Goal: Task Accomplishment & Management: Complete application form

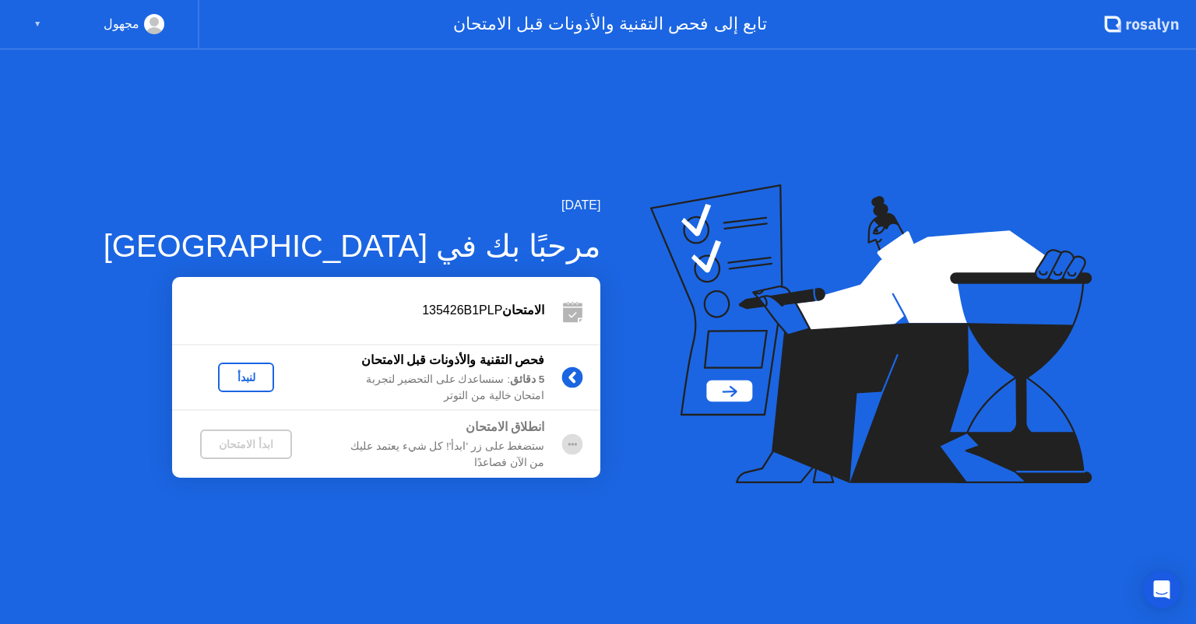
click at [224, 382] on div "لنبدأ" at bounding box center [246, 377] width 44 height 12
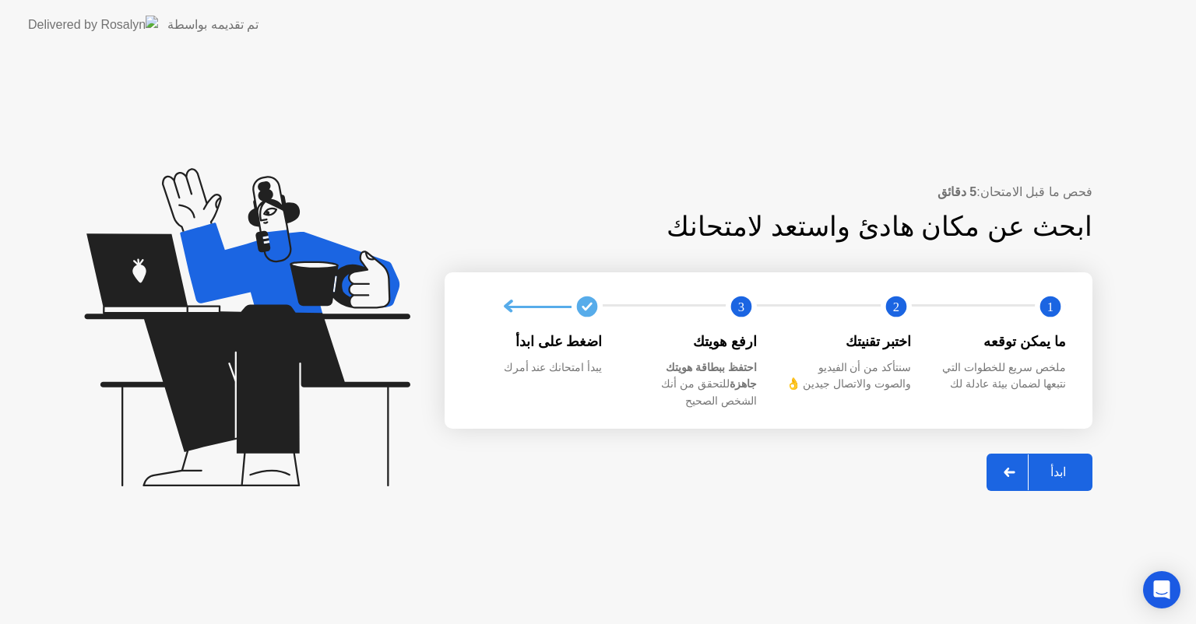
click at [1057, 470] on div "ابدأ" at bounding box center [1058, 472] width 59 height 15
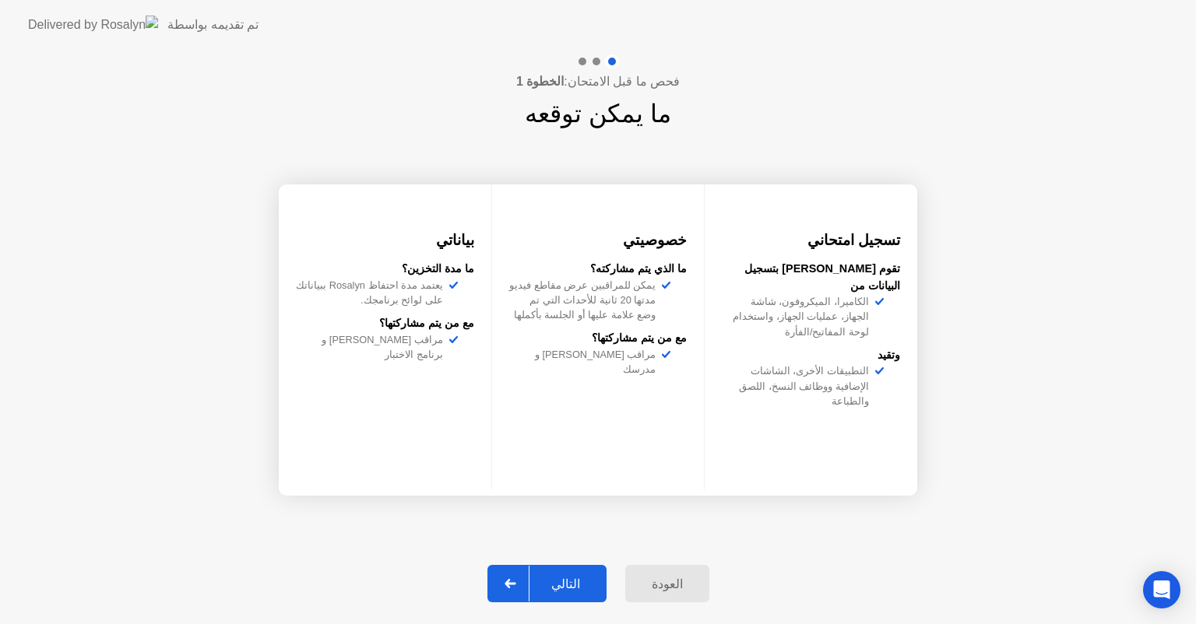
click at [529, 584] on div at bounding box center [510, 584] width 37 height 36
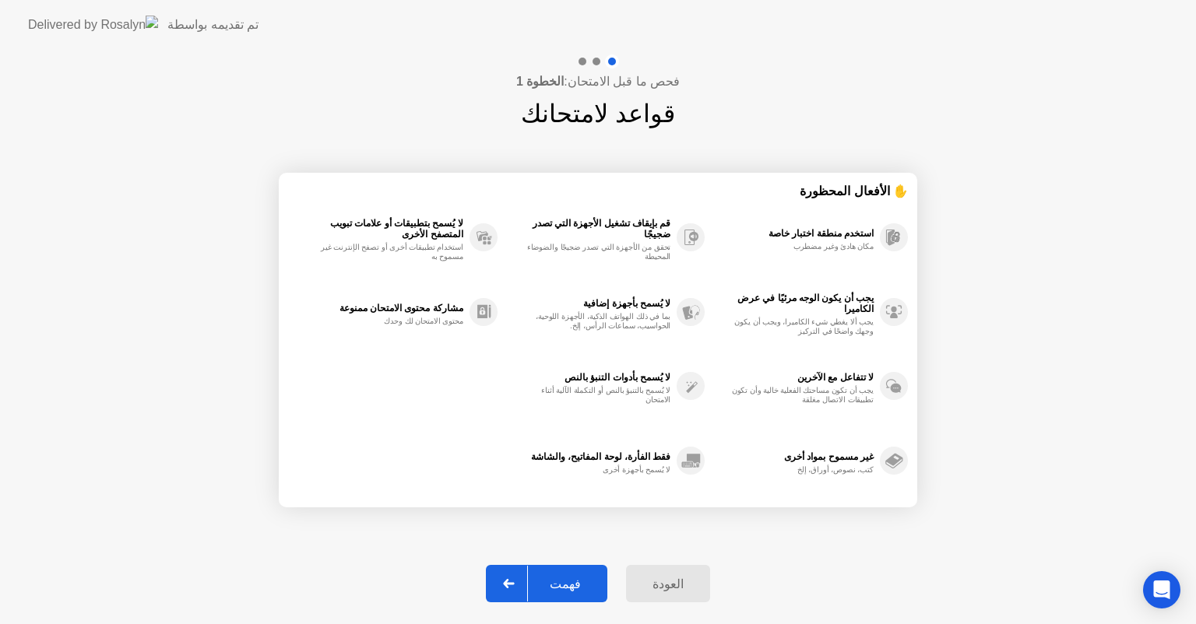
click at [524, 585] on div at bounding box center [509, 584] width 37 height 36
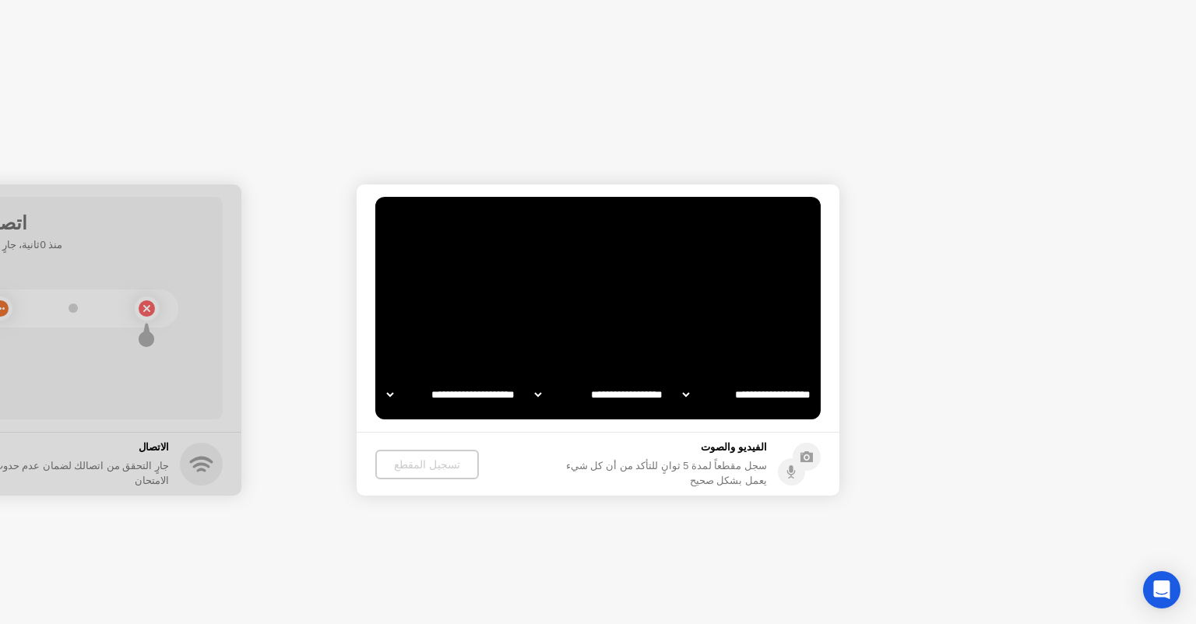
select select "**********"
select select "*******"
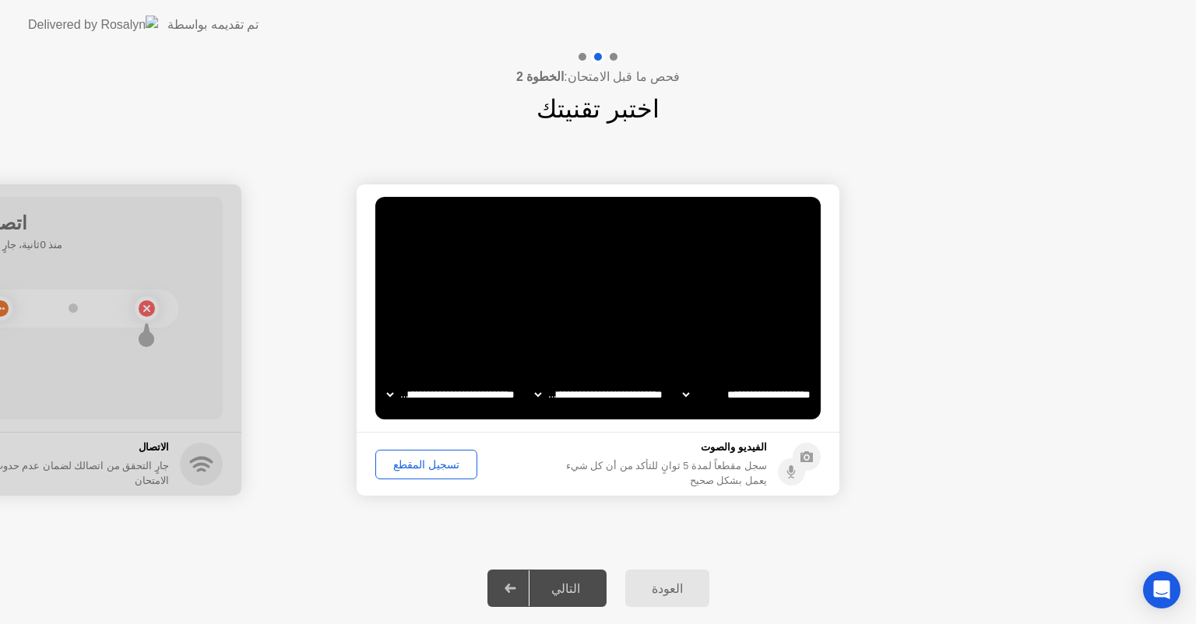
click at [417, 471] on div "تسجيل المقطع" at bounding box center [426, 465] width 91 height 12
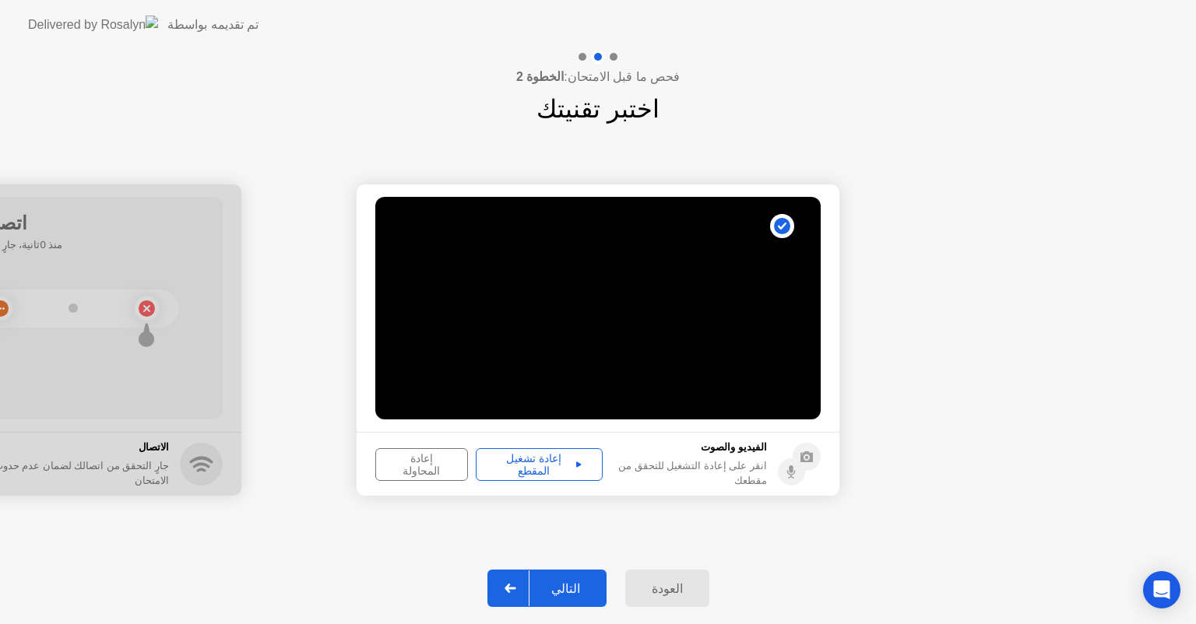
click at [551, 456] on div "إعادة تشغيل المقطع" at bounding box center [539, 464] width 116 height 25
click at [411, 468] on div "إعادة المحاولة" at bounding box center [422, 464] width 82 height 25
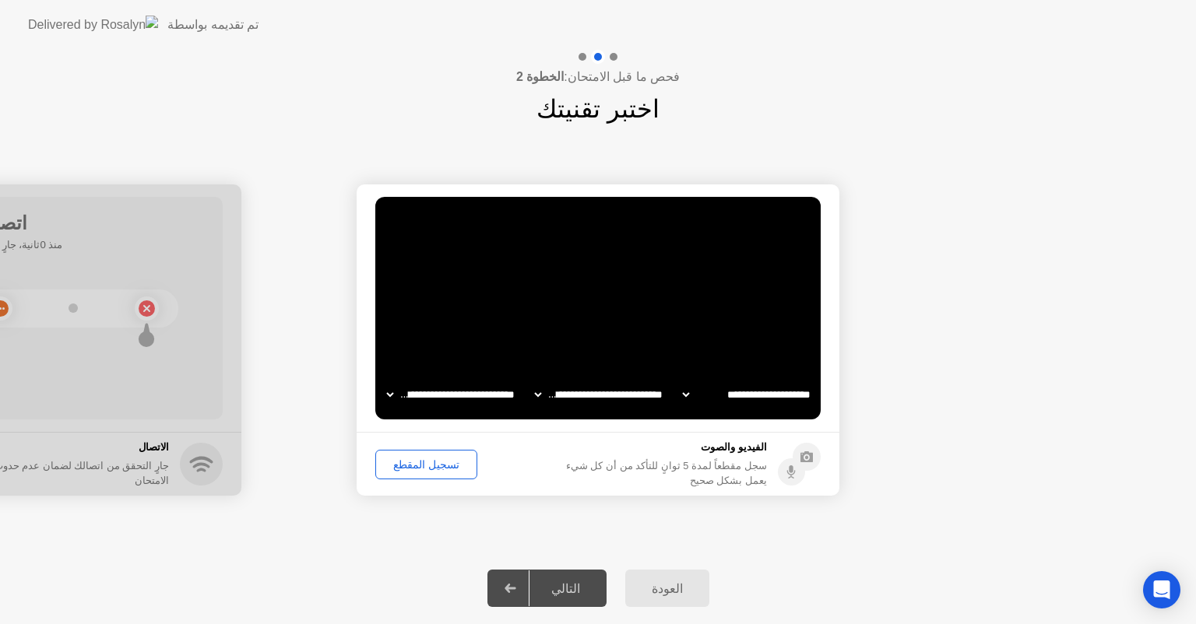
click at [422, 467] on div "تسجيل المقطع" at bounding box center [426, 465] width 91 height 12
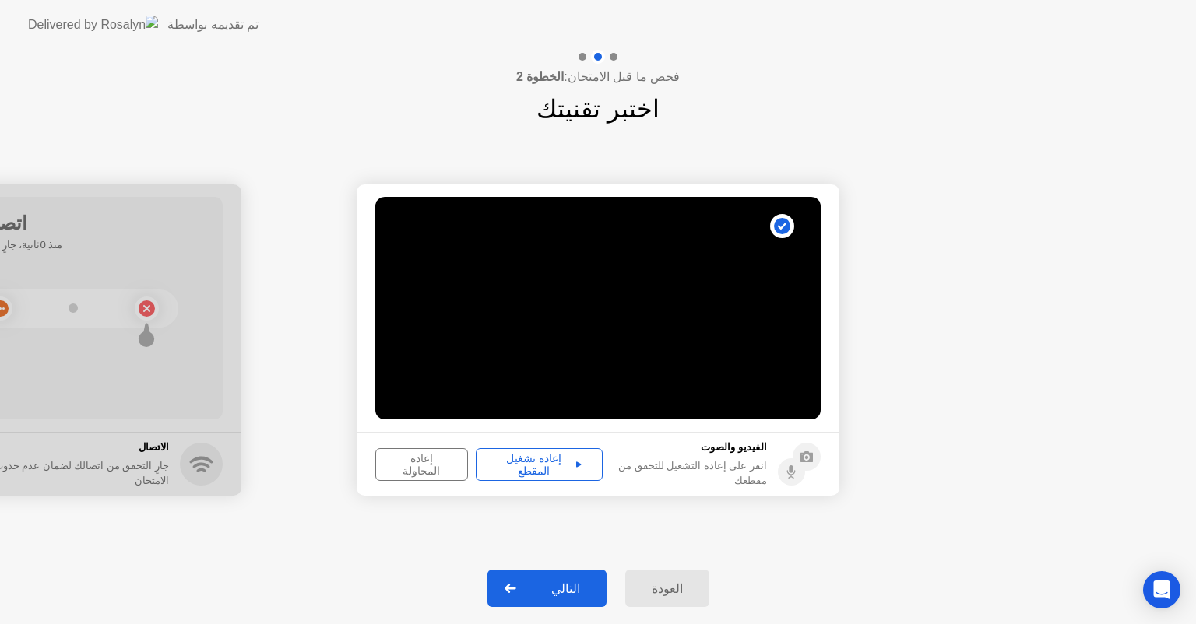
click at [503, 462] on div "إعادة تشغيل المقطع" at bounding box center [539, 464] width 116 height 25
click at [529, 585] on div at bounding box center [510, 589] width 37 height 36
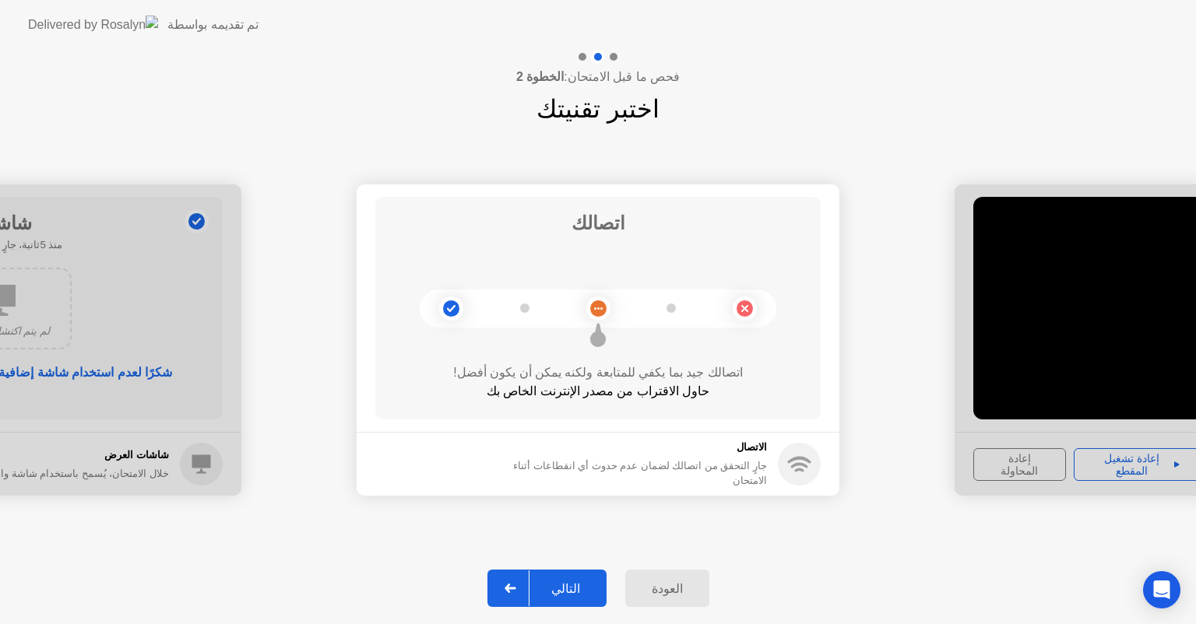
click at [514, 587] on icon at bounding box center [510, 588] width 11 height 9
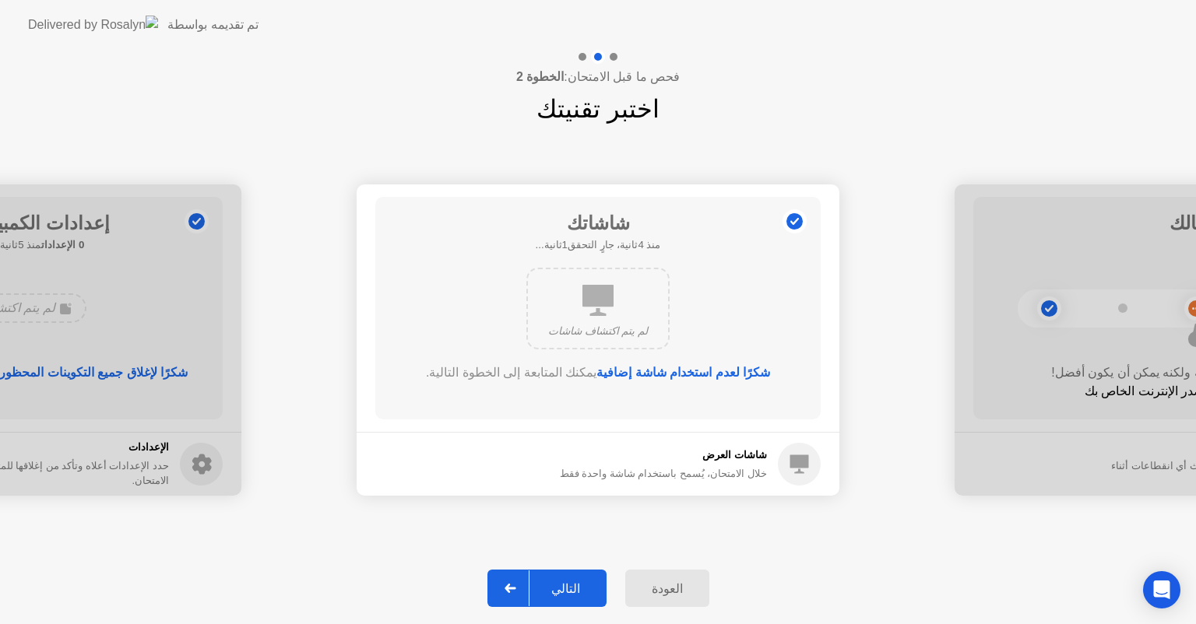
click at [604, 315] on div "لم يتم اكتشاف شاشات" at bounding box center [597, 309] width 143 height 82
click at [590, 388] on div "شكرًا لعدم استخدام شاشة إضافية يمكنك المتابعة إلى الخطوة التالية." at bounding box center [598, 386] width 357 height 44
click at [512, 587] on app-svg at bounding box center [511, 588] width 12 height 9
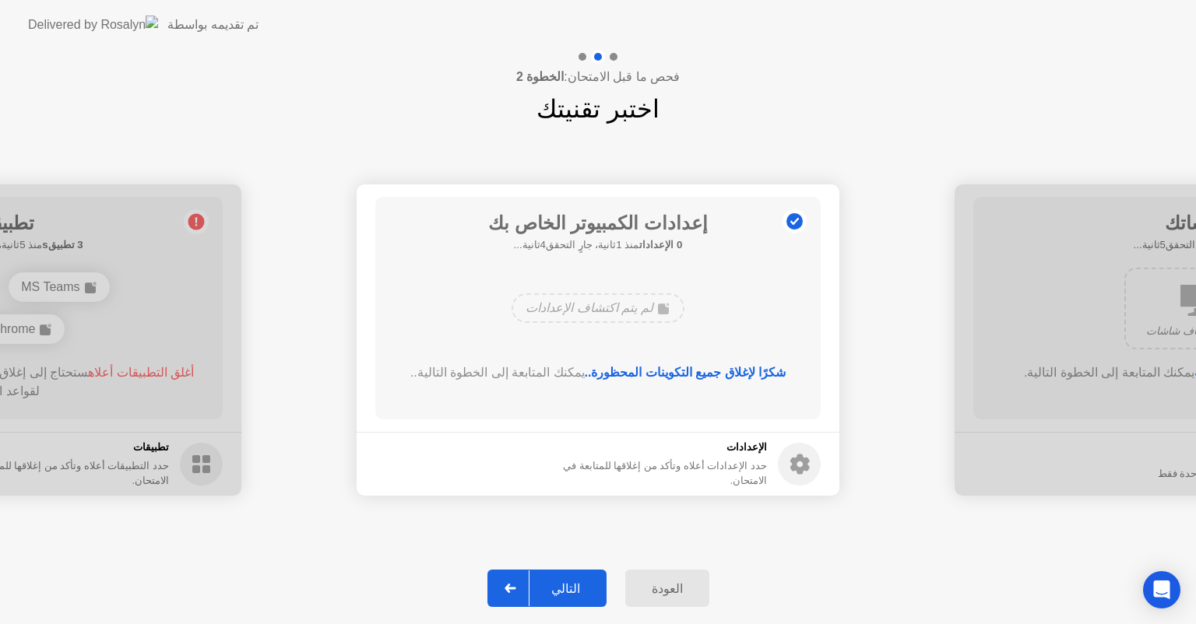
click at [512, 587] on app-svg at bounding box center [511, 588] width 12 height 9
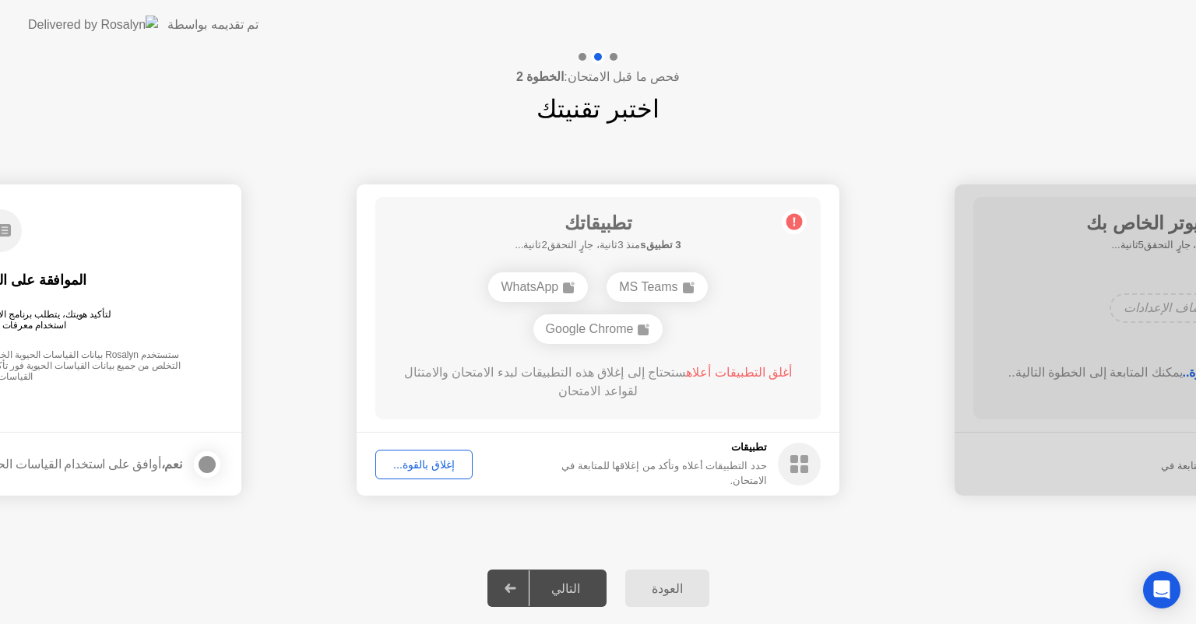
click at [413, 470] on div "إغلاق بالقوة..." at bounding box center [424, 465] width 86 height 12
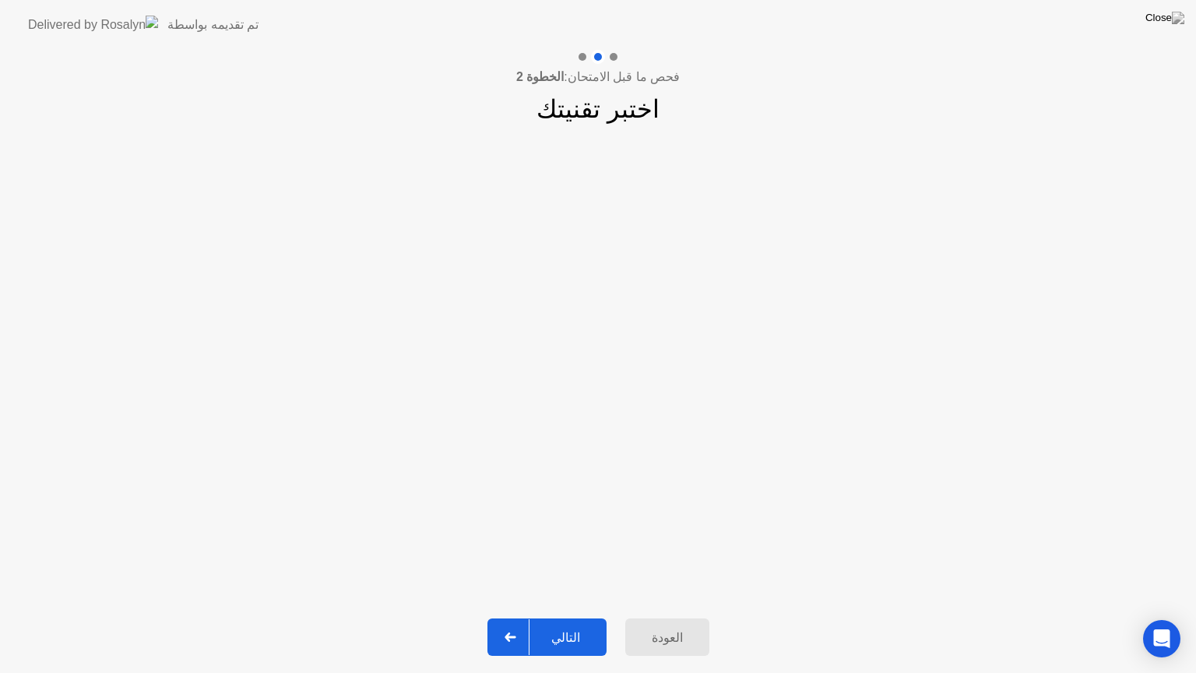
click at [529, 624] on div at bounding box center [510, 637] width 37 height 36
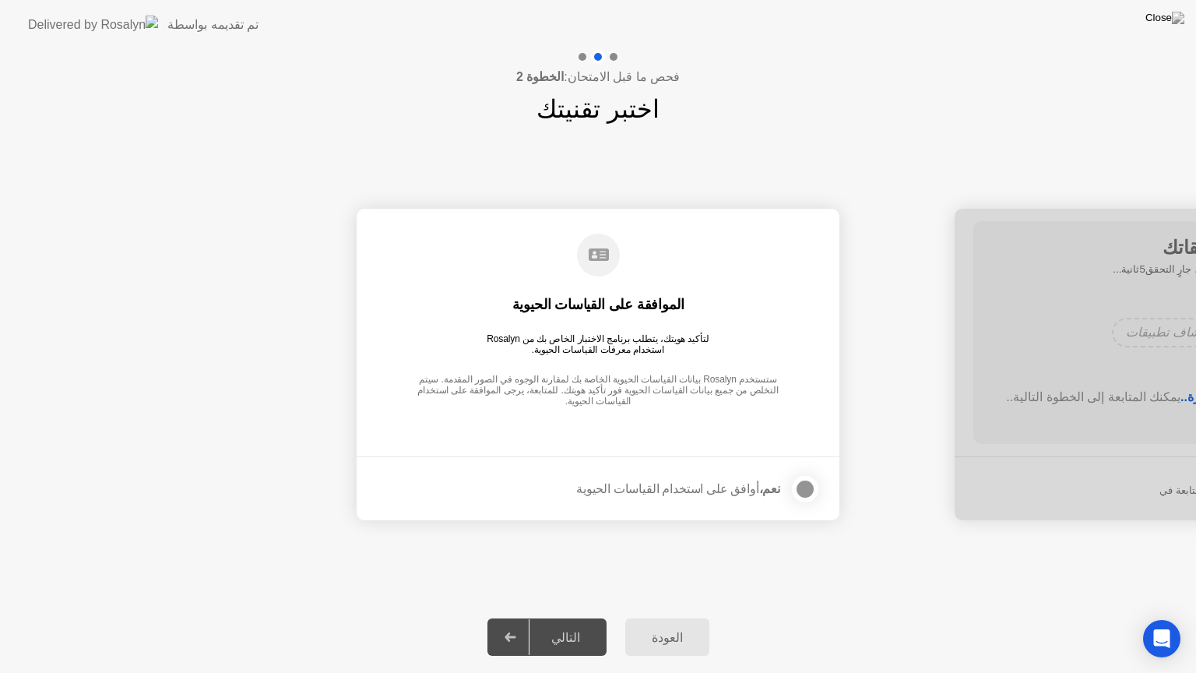
click at [796, 487] on div at bounding box center [805, 489] width 19 height 19
click at [527, 624] on div at bounding box center [510, 637] width 37 height 36
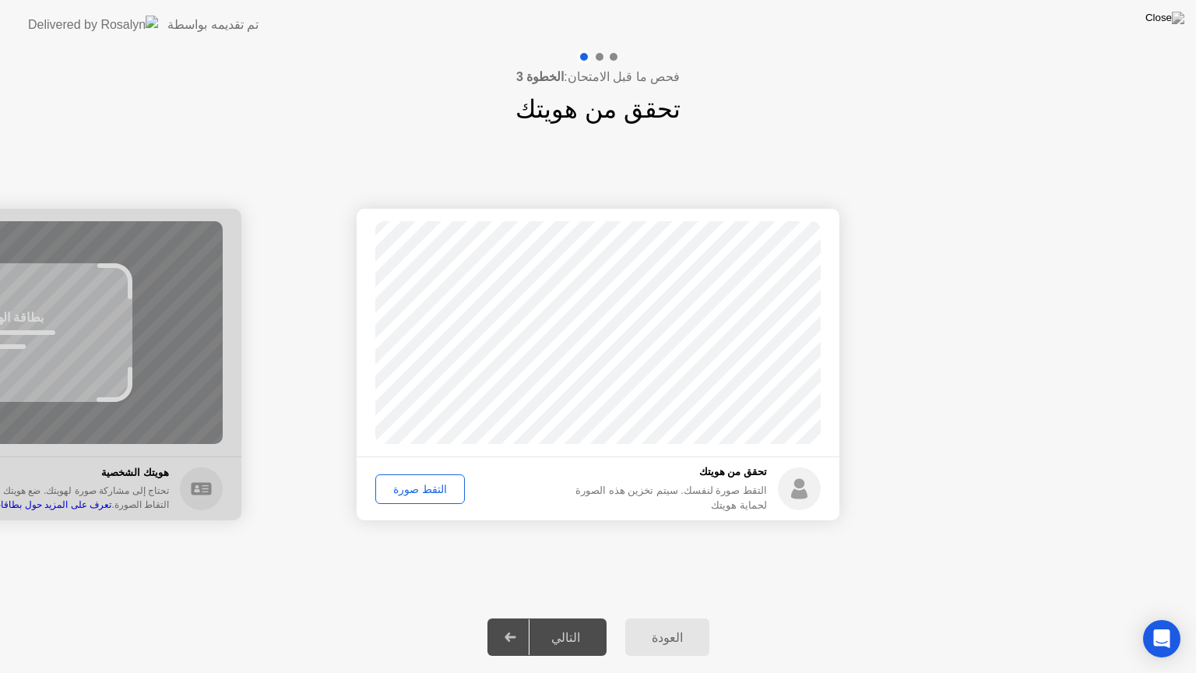
click at [429, 491] on div "التقط صورة" at bounding box center [420, 489] width 79 height 12
click at [424, 484] on div "إعادة الالتقاط" at bounding box center [423, 489] width 85 height 12
click at [424, 484] on div "التقط صورة" at bounding box center [420, 489] width 79 height 12
click at [561, 624] on div "التالي" at bounding box center [565, 637] width 72 height 15
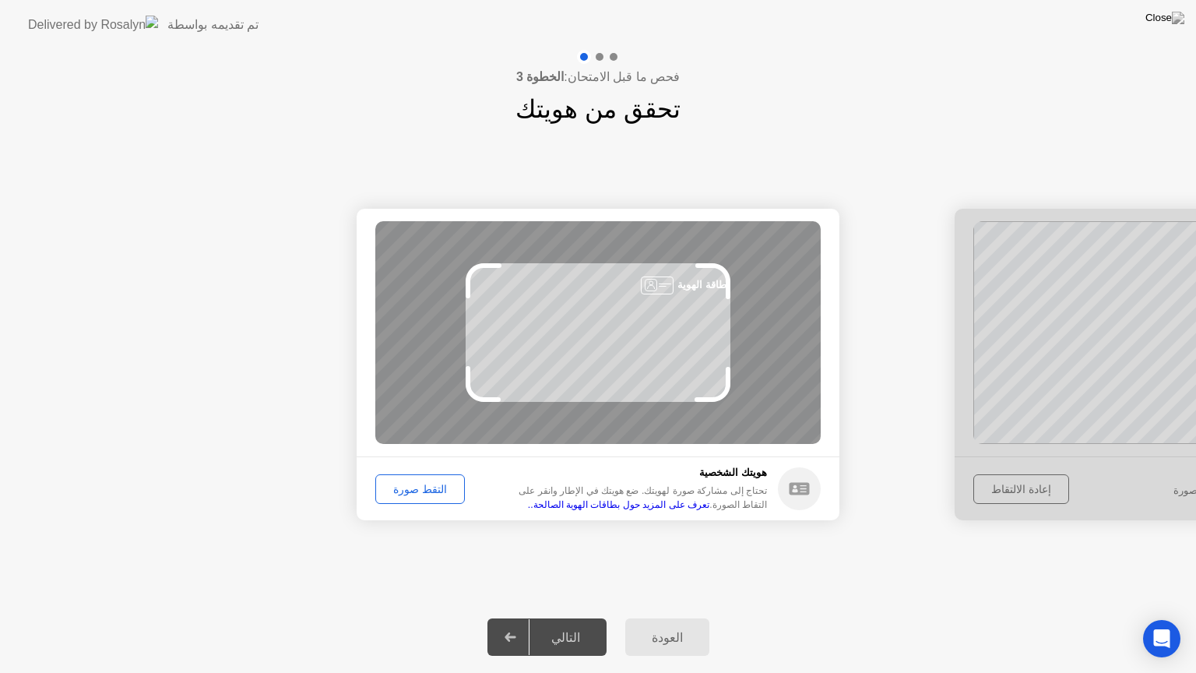
click at [421, 492] on div "التقط صورة" at bounding box center [420, 489] width 79 height 12
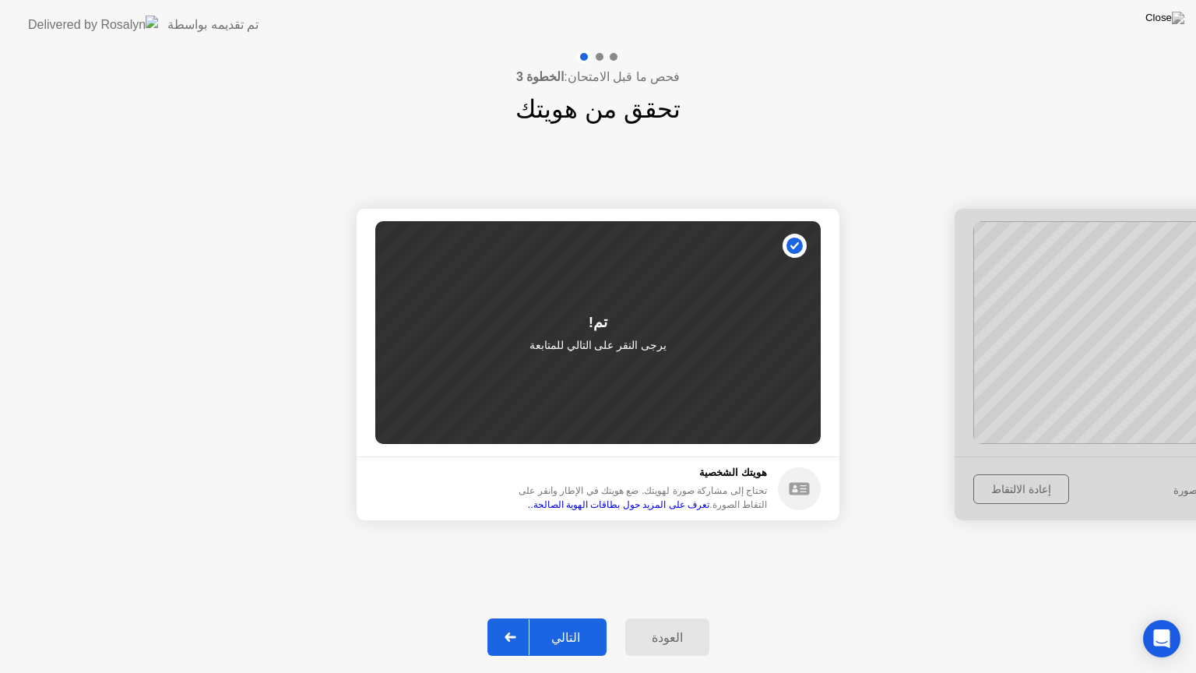
click at [516, 624] on icon at bounding box center [511, 636] width 12 height 9
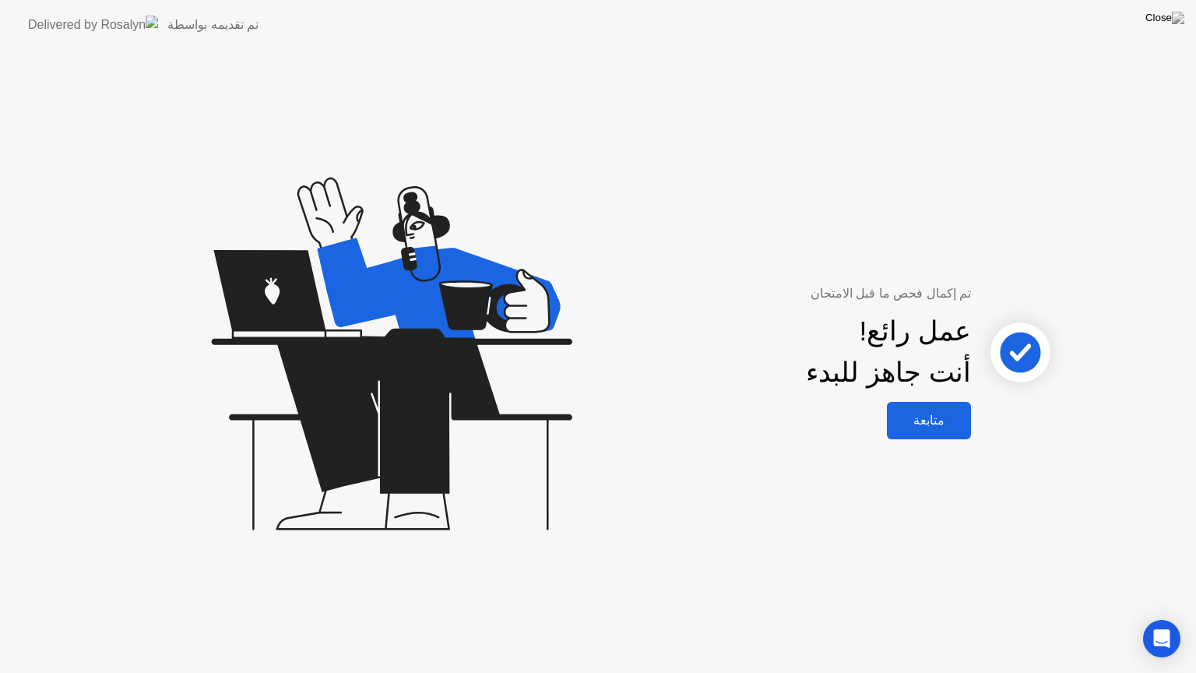
click at [926, 424] on div "متابعة" at bounding box center [929, 420] width 75 height 15
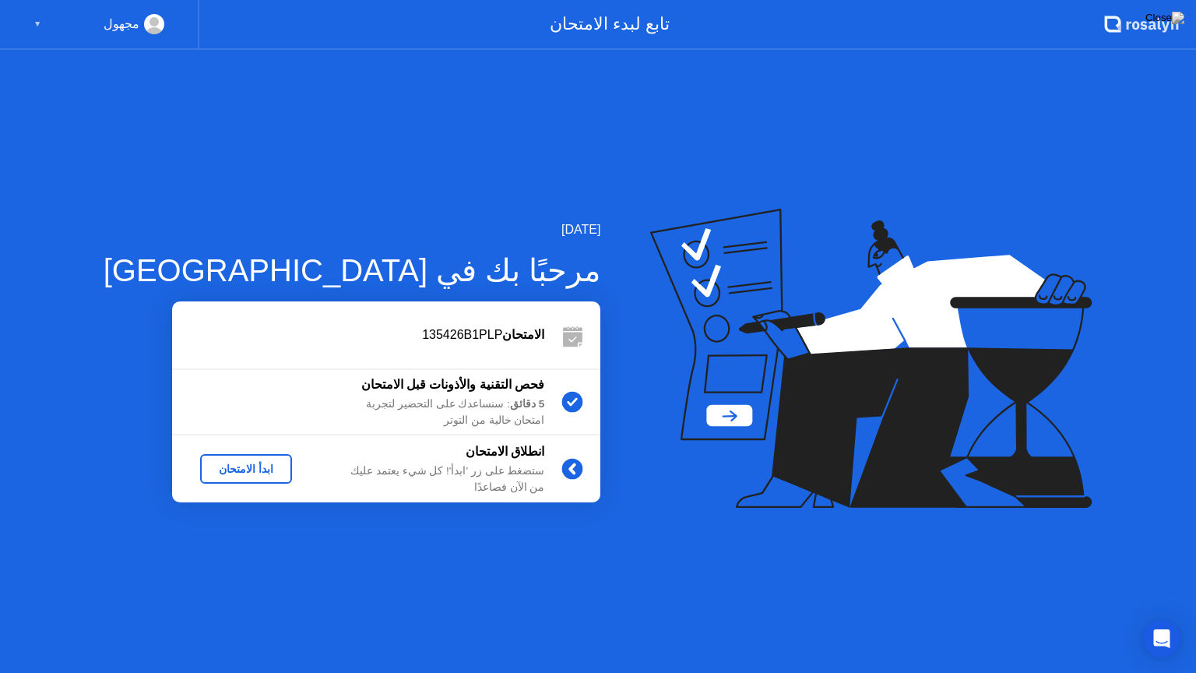
click at [206, 475] on div "ابدأ الامتحان" at bounding box center [245, 468] width 79 height 12
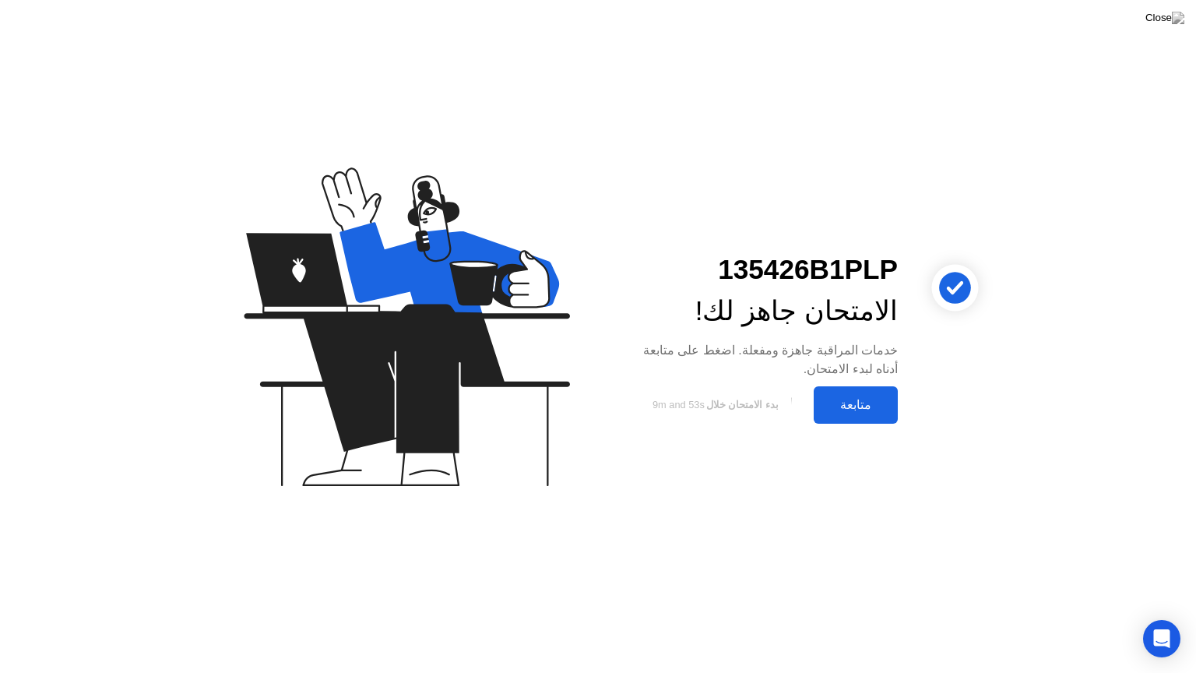
click at [846, 406] on div "متابعة" at bounding box center [855, 404] width 75 height 15
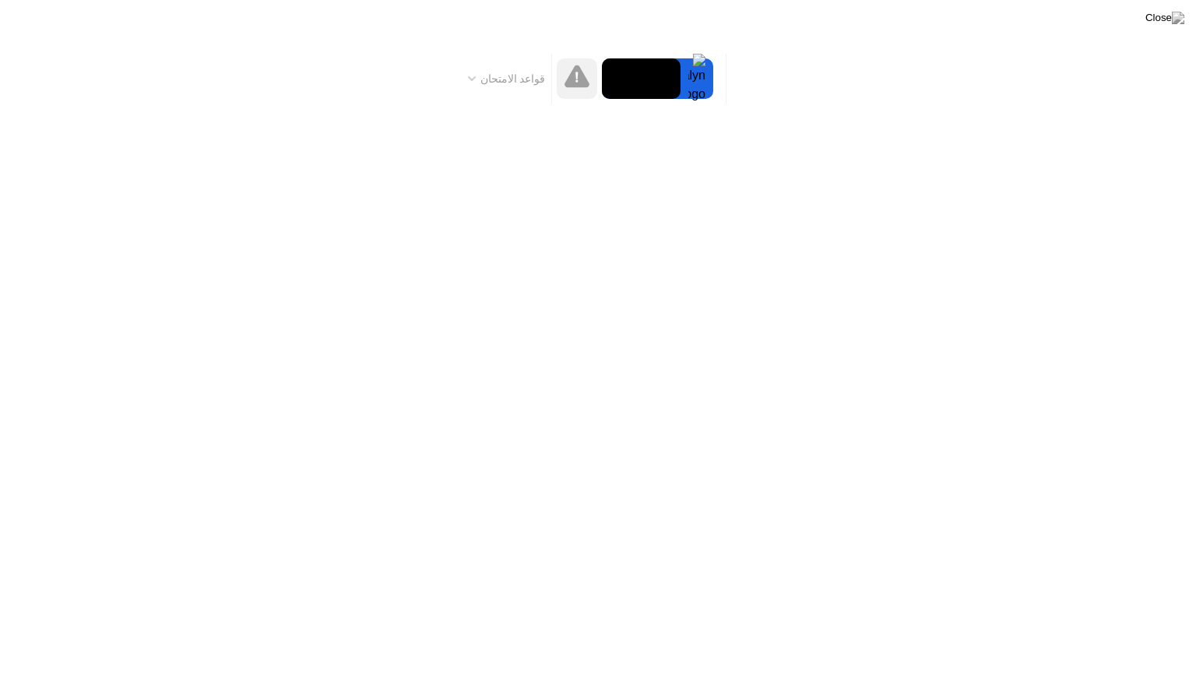
drag, startPoint x: 519, startPoint y: 62, endPoint x: 505, endPoint y: 83, distance: 25.7
click at [505, 83] on div "قواعد الامتحان" at bounding box center [507, 79] width 90 height 50
click at [475, 78] on icon at bounding box center [472, 78] width 6 height 3
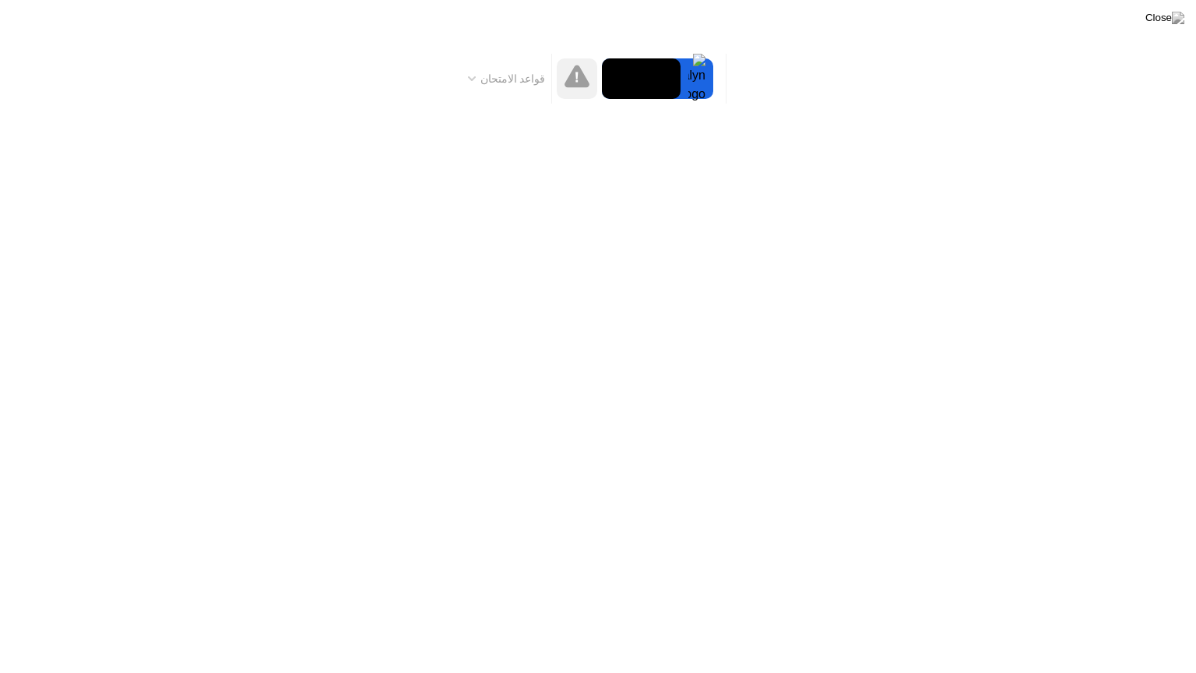
click at [579, 87] on icon at bounding box center [576, 76] width 25 height 23
click at [480, 73] on button "قواعد الامتحان" at bounding box center [506, 79] width 87 height 14
